Goal: Communication & Community: Connect with others

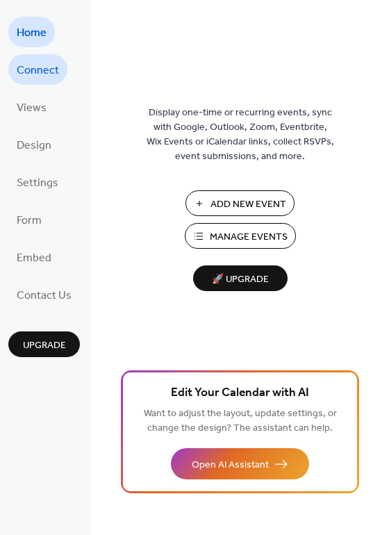
click at [21, 73] on span "Connect" at bounding box center [38, 71] width 42 height 22
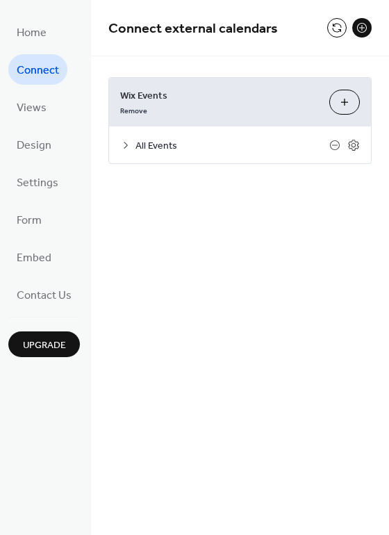
click at [357, 32] on button at bounding box center [361, 27] width 19 height 19
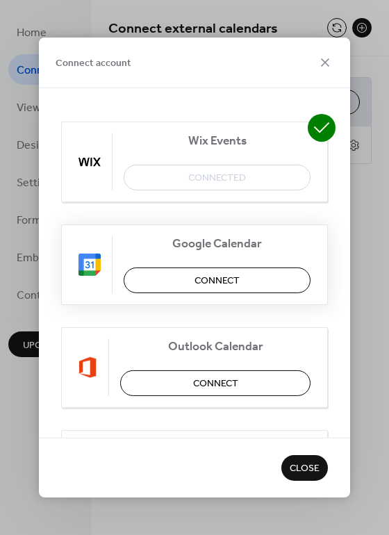
click at [212, 283] on span "Connect" at bounding box center [217, 281] width 45 height 15
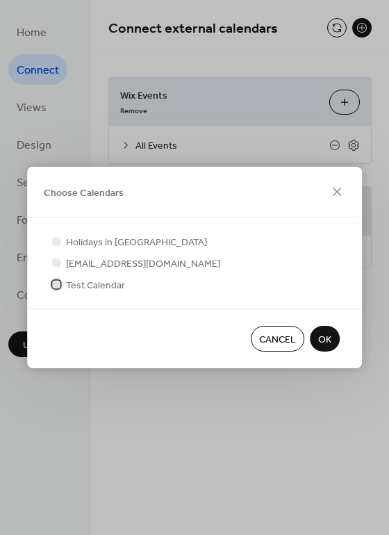
click at [106, 286] on span "Test Calendar" at bounding box center [95, 286] width 59 height 15
click at [326, 328] on button "OK" at bounding box center [325, 339] width 30 height 26
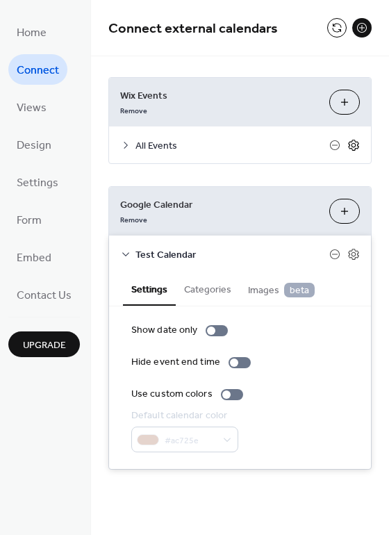
click at [352, 147] on icon at bounding box center [354, 145] width 13 height 13
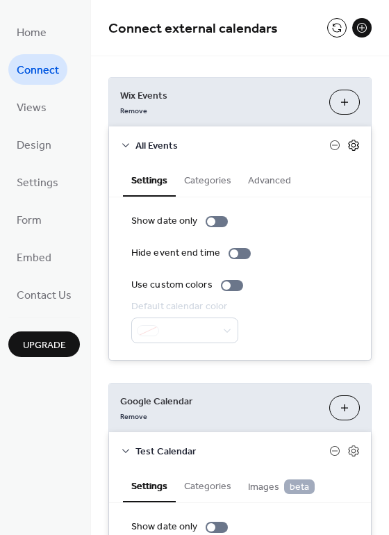
click at [348, 146] on icon at bounding box center [354, 145] width 13 height 13
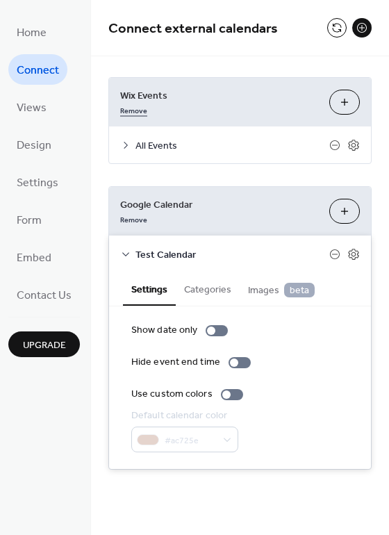
click at [140, 108] on link "Remove" at bounding box center [133, 109] width 27 height 15
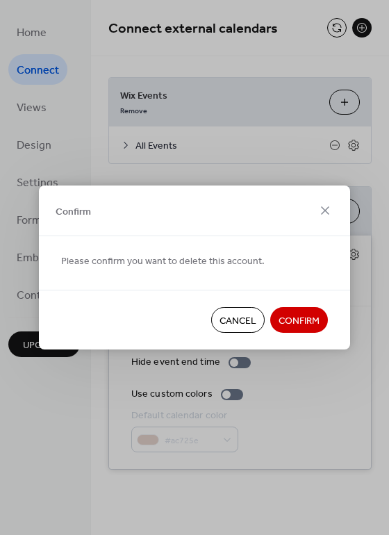
click at [314, 323] on span "Confirm" at bounding box center [299, 321] width 41 height 15
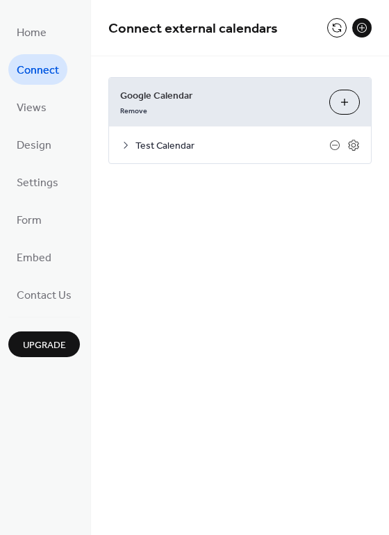
click at [129, 147] on icon at bounding box center [125, 145] width 11 height 11
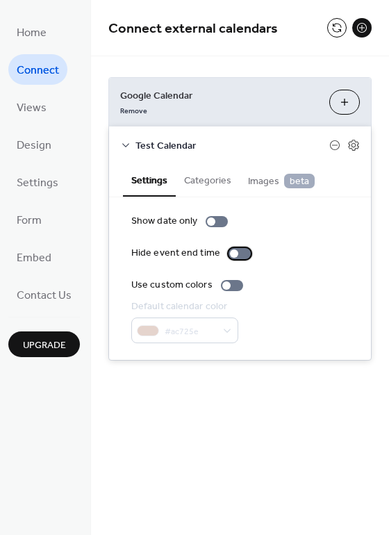
click at [233, 252] on div at bounding box center [234, 254] width 8 height 8
click at [209, 182] on button "Categories" at bounding box center [208, 179] width 64 height 32
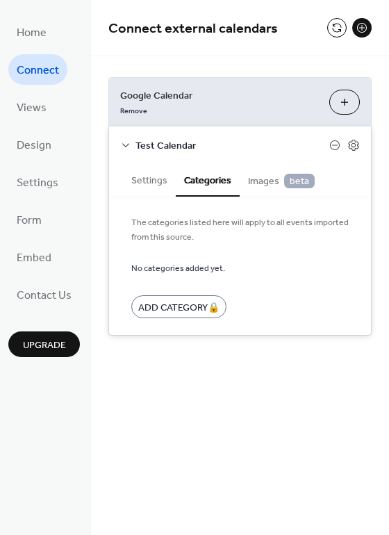
click at [259, 182] on span "Images beta" at bounding box center [281, 181] width 67 height 15
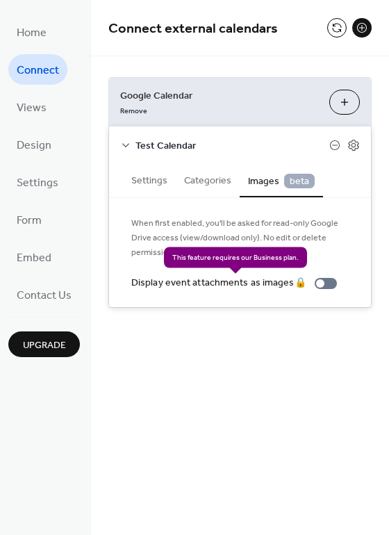
click at [317, 283] on div "Display event attachments as images 🔒" at bounding box center [236, 283] width 211 height 15
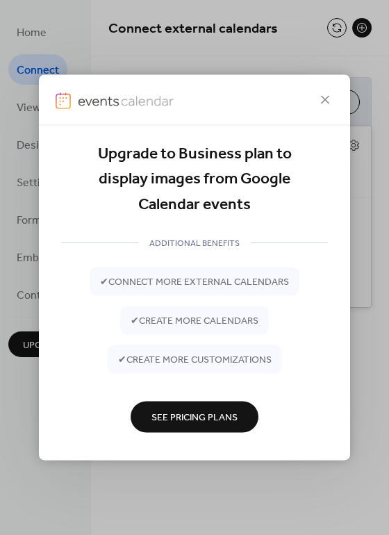
click at [231, 414] on span "See Pricing Plans" at bounding box center [195, 418] width 86 height 15
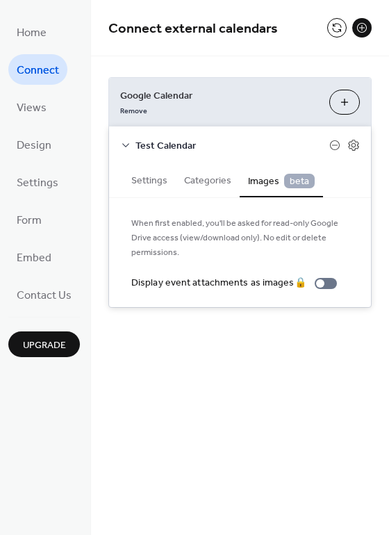
click at [239, 341] on div "Connect external calendars Google Calendar Remove Choose Calendars Test Calenda…" at bounding box center [240, 175] width 298 height 350
click at [357, 147] on icon at bounding box center [354, 145] width 13 height 13
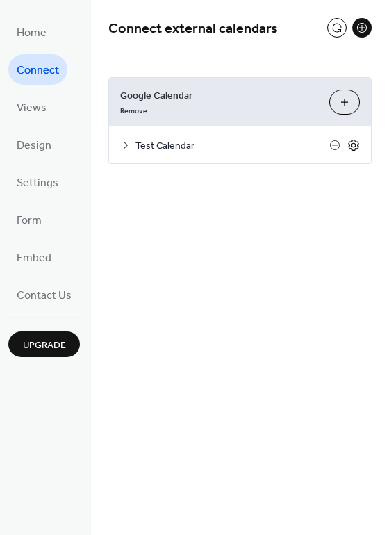
click at [357, 147] on icon at bounding box center [354, 145] width 13 height 13
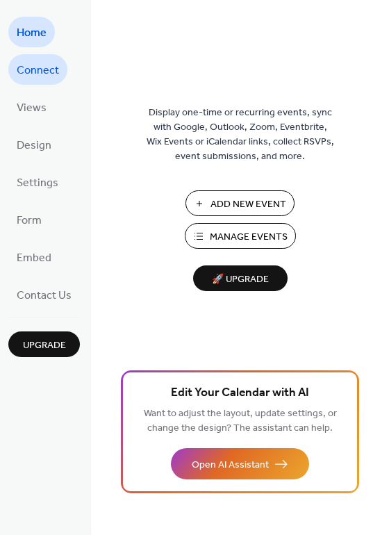
click at [49, 67] on span "Connect" at bounding box center [38, 71] width 42 height 22
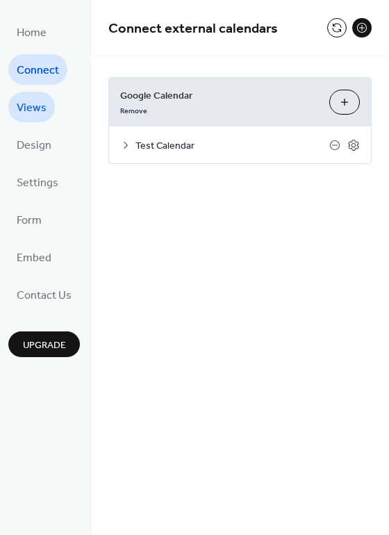
click at [48, 97] on link "Views" at bounding box center [31, 107] width 47 height 31
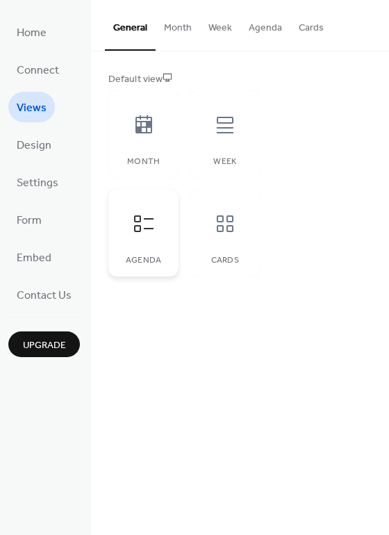
click at [152, 229] on icon at bounding box center [144, 224] width 22 height 22
click at [261, 36] on button "Agenda" at bounding box center [265, 24] width 50 height 49
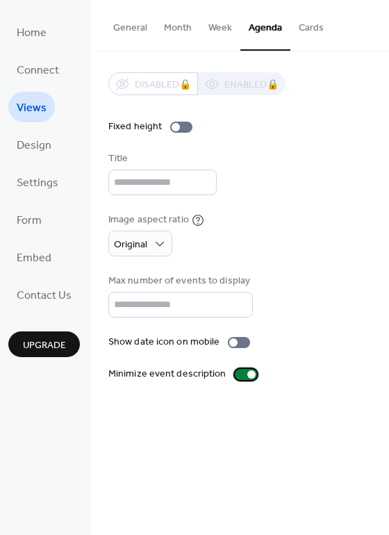
click at [240, 370] on div at bounding box center [246, 374] width 22 height 11
click at [242, 374] on div at bounding box center [246, 374] width 22 height 11
click at [236, 338] on div at bounding box center [239, 342] width 22 height 11
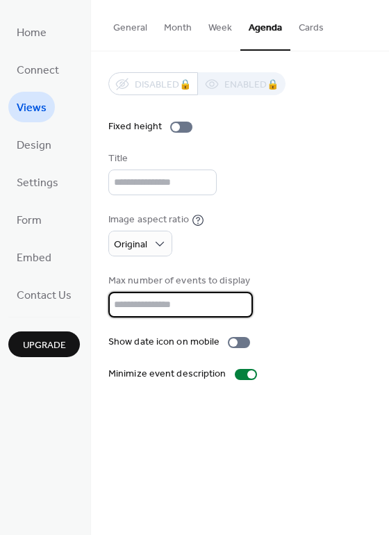
click at [236, 309] on input "*" at bounding box center [180, 305] width 145 height 26
click at [236, 300] on input "*" at bounding box center [180, 305] width 145 height 26
click at [175, 130] on div at bounding box center [181, 127] width 22 height 11
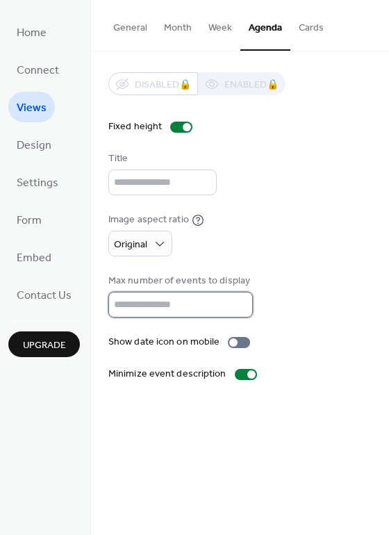
click at [202, 300] on input "*" at bounding box center [180, 305] width 145 height 26
click at [236, 307] on input "*" at bounding box center [180, 305] width 145 height 26
type input "*"
click at [236, 307] on input "*" at bounding box center [180, 305] width 145 height 26
click at [297, 308] on div "Max number of events to display *" at bounding box center [239, 296] width 263 height 44
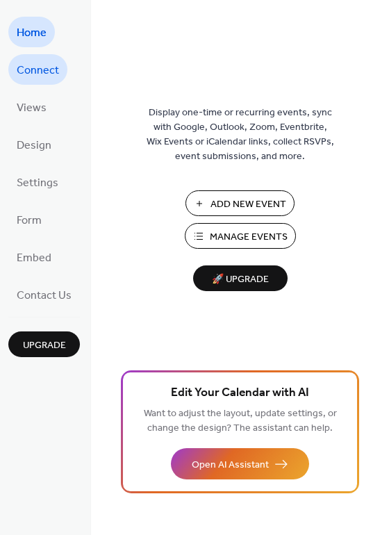
click at [37, 67] on span "Connect" at bounding box center [38, 71] width 42 height 22
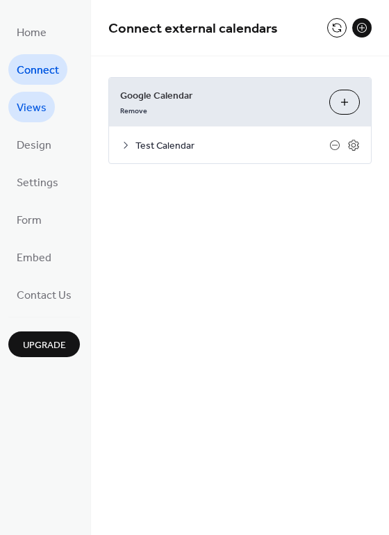
click at [44, 118] on span "Views" at bounding box center [32, 108] width 30 height 22
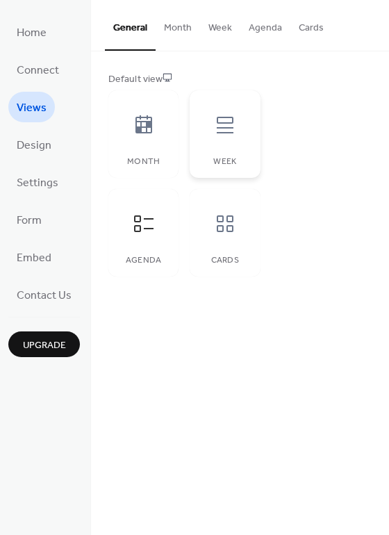
click at [232, 104] on div "Week" at bounding box center [225, 134] width 70 height 88
click at [152, 227] on icon at bounding box center [144, 224] width 22 height 22
click at [252, 28] on button "Agenda" at bounding box center [265, 24] width 50 height 49
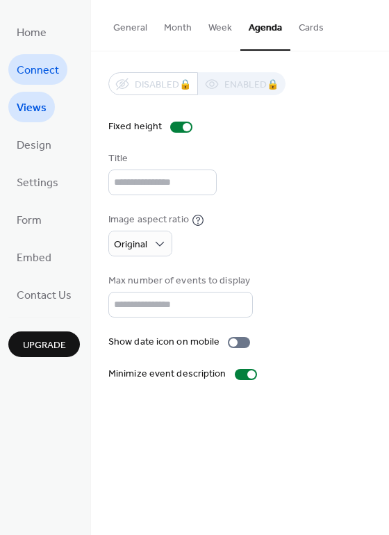
click at [24, 71] on span "Connect" at bounding box center [38, 71] width 42 height 22
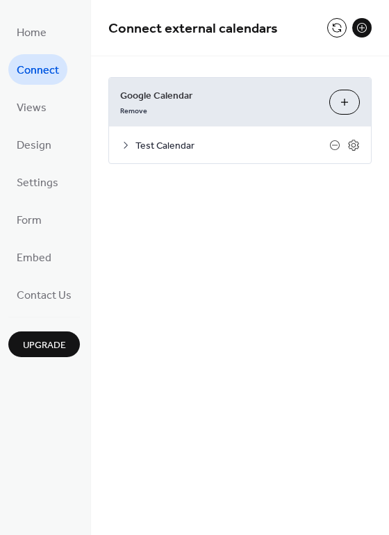
click at [126, 141] on icon at bounding box center [125, 145] width 11 height 11
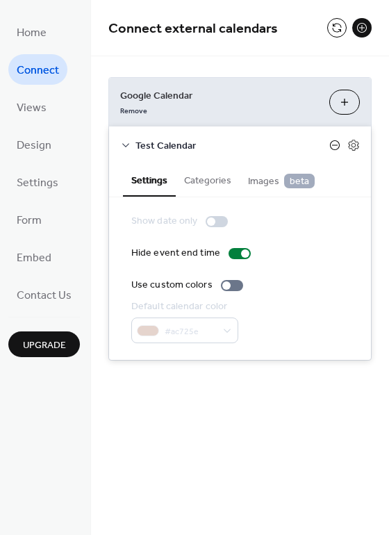
click at [331, 145] on icon at bounding box center [334, 145] width 11 height 11
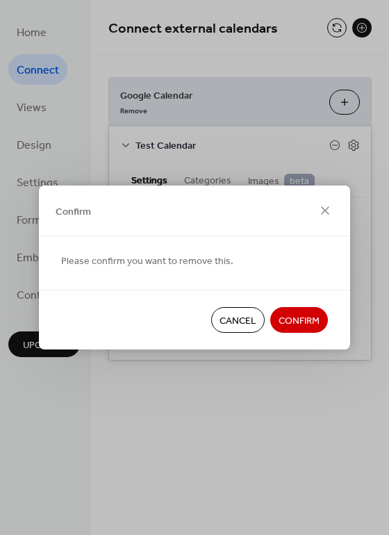
click at [336, 209] on div "Confirm" at bounding box center [194, 211] width 311 height 51
click at [334, 209] on div "Confirm" at bounding box center [194, 211] width 311 height 51
click at [328, 207] on icon at bounding box center [325, 210] width 8 height 8
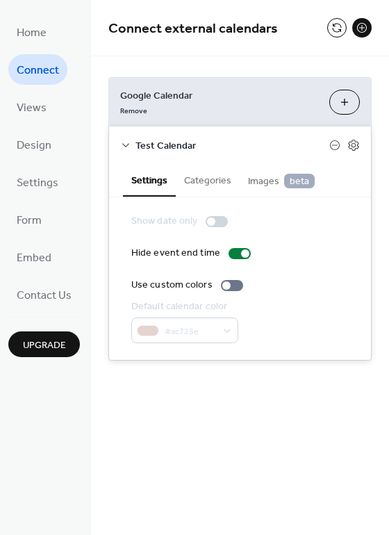
click at [234, 186] on button "Categories" at bounding box center [208, 179] width 64 height 32
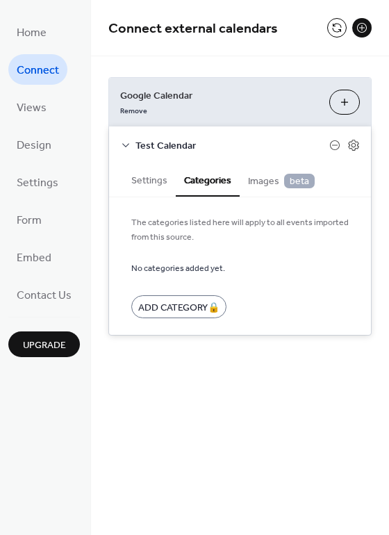
click at [279, 188] on span "Images beta" at bounding box center [281, 181] width 67 height 15
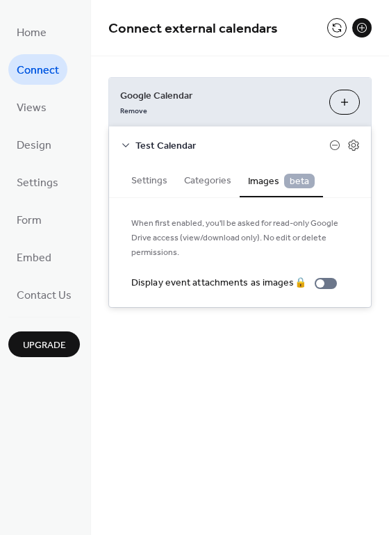
click at [297, 181] on span "beta" at bounding box center [299, 181] width 31 height 15
click at [230, 181] on button "Categories" at bounding box center [208, 179] width 64 height 32
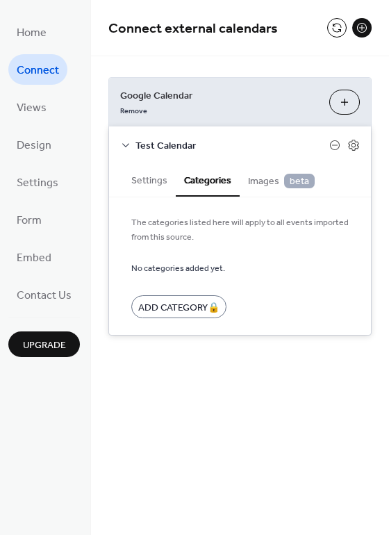
click at [187, 181] on button "Categories" at bounding box center [208, 179] width 64 height 33
click at [347, 107] on button "Choose Calendars" at bounding box center [344, 102] width 31 height 25
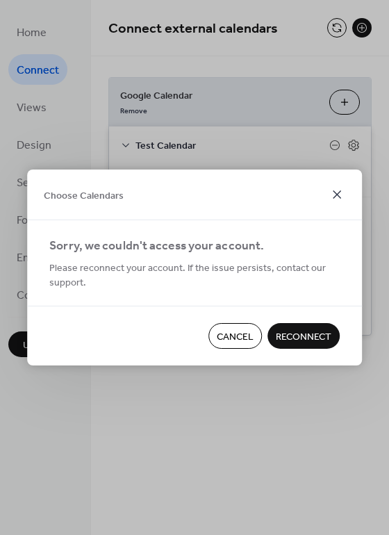
click at [343, 193] on icon at bounding box center [337, 194] width 17 height 17
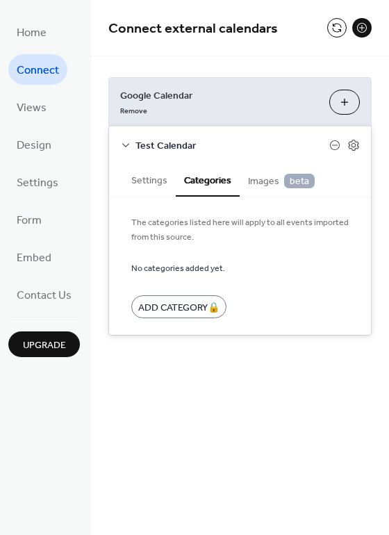
click at [339, 103] on button "Choose Calendars" at bounding box center [344, 102] width 31 height 25
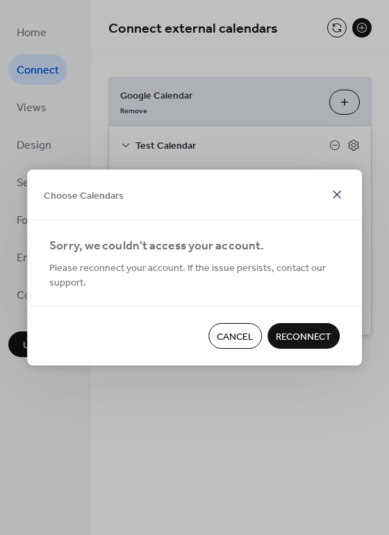
click at [336, 187] on icon at bounding box center [337, 194] width 17 height 17
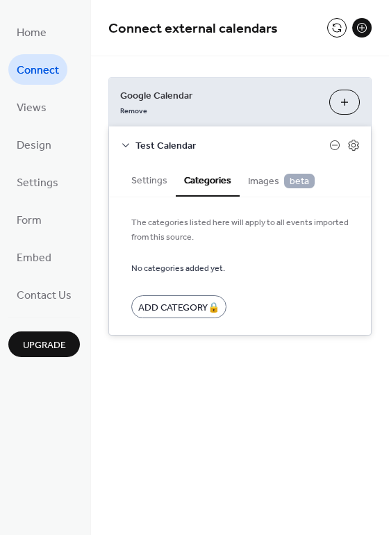
click at [39, 76] on span "Connect" at bounding box center [38, 71] width 42 height 22
click at [336, 145] on icon at bounding box center [335, 145] width 6 height 1
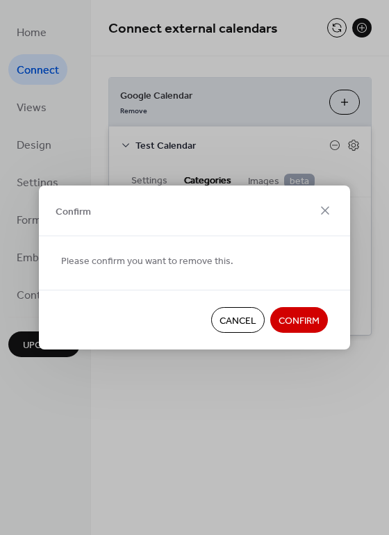
click at [320, 309] on button "Confirm" at bounding box center [299, 320] width 58 height 26
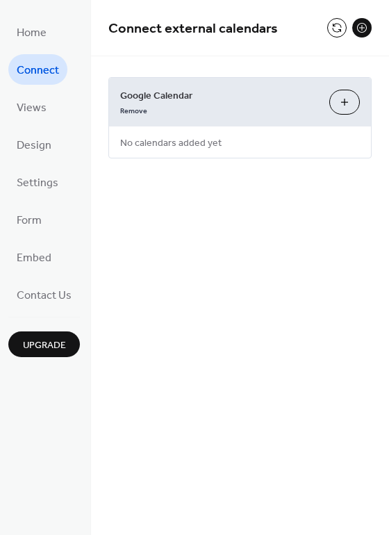
click at [342, 100] on button "Choose Calendars" at bounding box center [344, 102] width 31 height 25
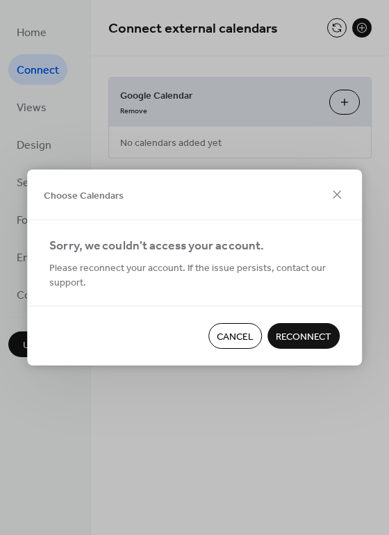
click at [291, 327] on button "Reconnect" at bounding box center [304, 336] width 72 height 26
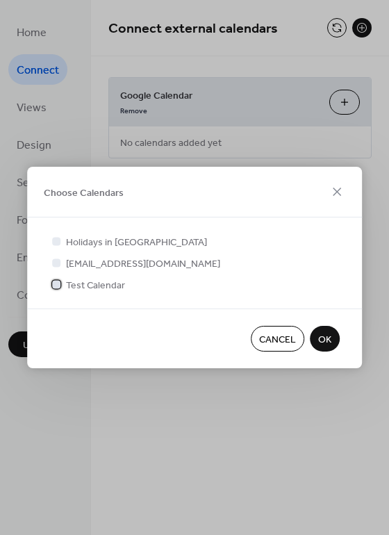
click at [112, 285] on span "Test Calendar" at bounding box center [95, 286] width 59 height 15
click at [318, 344] on span "OK" at bounding box center [324, 340] width 13 height 15
